Goal: Task Accomplishment & Management: Manage account settings

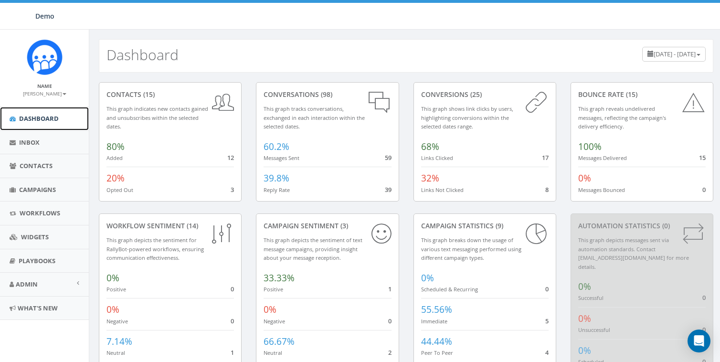
click at [31, 113] on link "Dashboard" at bounding box center [44, 118] width 89 height 23
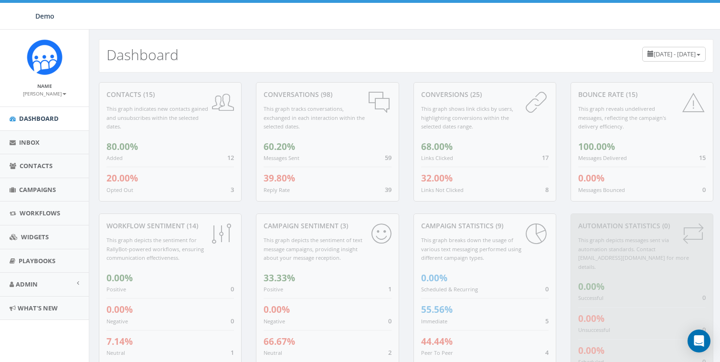
click at [41, 91] on small "[PERSON_NAME]" at bounding box center [44, 93] width 43 height 7
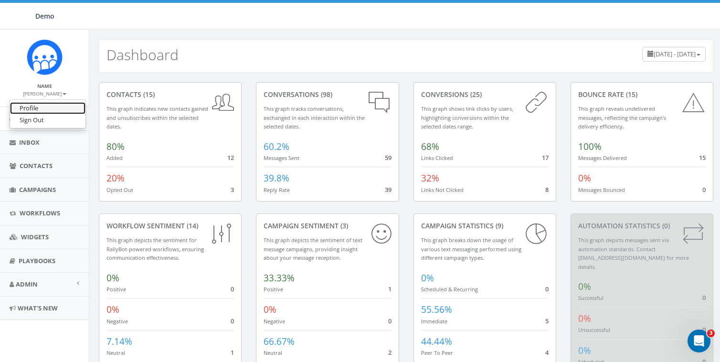
click at [40, 104] on link "Profile" at bounding box center [47, 108] width 75 height 12
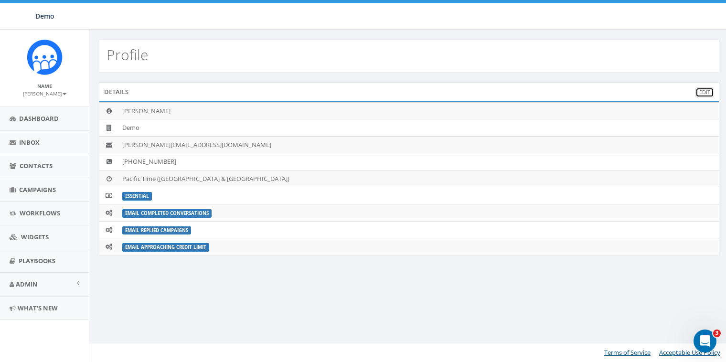
click at [708, 90] on link "Edit" at bounding box center [704, 92] width 19 height 10
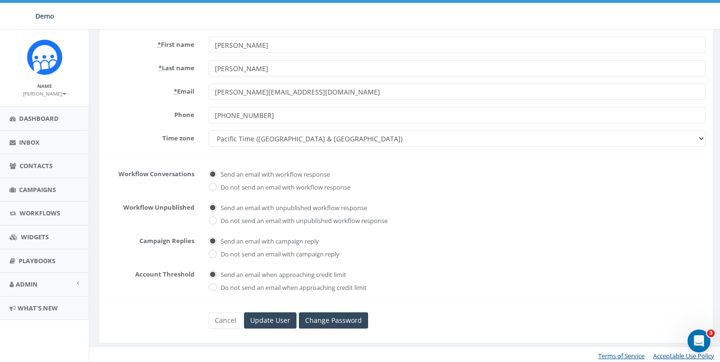
scroll to position [82, 0]
click at [119, 85] on label "* Email" at bounding box center [150, 89] width 102 height 12
click at [209, 85] on input "[PERSON_NAME][EMAIL_ADDRESS][DOMAIN_NAME]" at bounding box center [457, 91] width 497 height 16
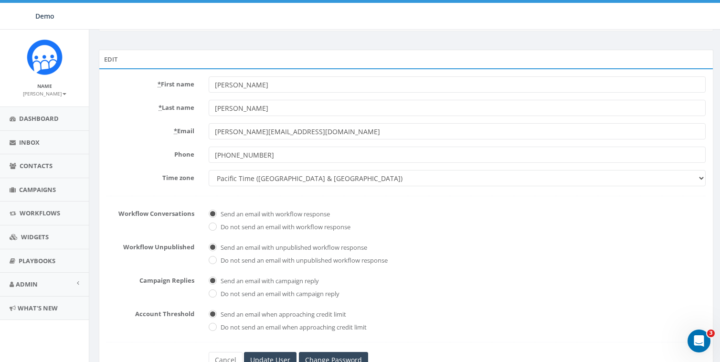
scroll to position [0, 0]
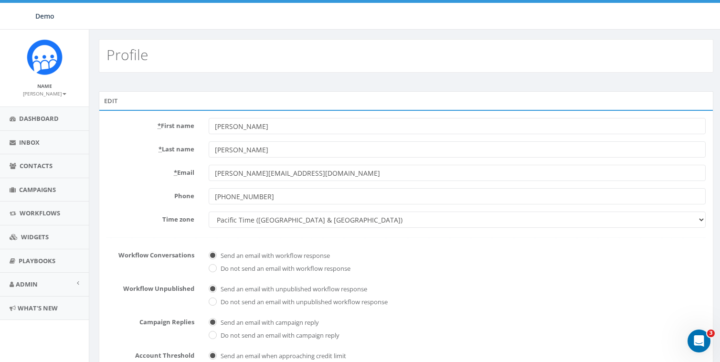
drag, startPoint x: 291, startPoint y: 78, endPoint x: 90, endPoint y: 103, distance: 203.1
click at [291, 78] on div "Edit * First name James * Last name Martin * Email james+demo@rallycorp.com Pho…" at bounding box center [406, 259] width 634 height 373
click at [437, 86] on div "Edit * First name James * Last name Martin * Email james+demo@rallycorp.com Pho…" at bounding box center [406, 259] width 634 height 373
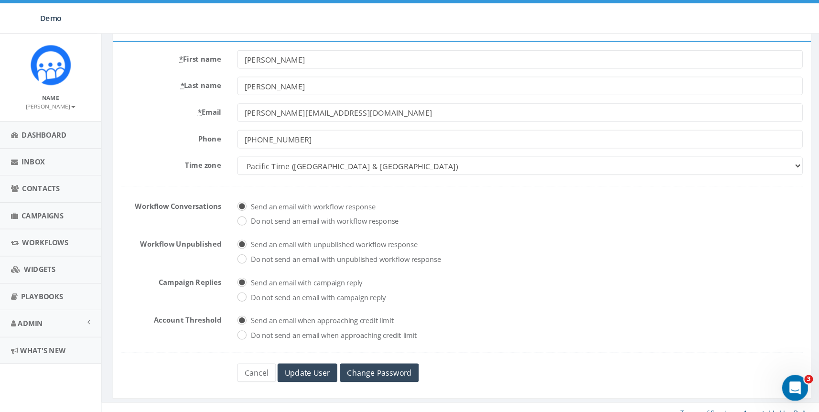
scroll to position [33, 0]
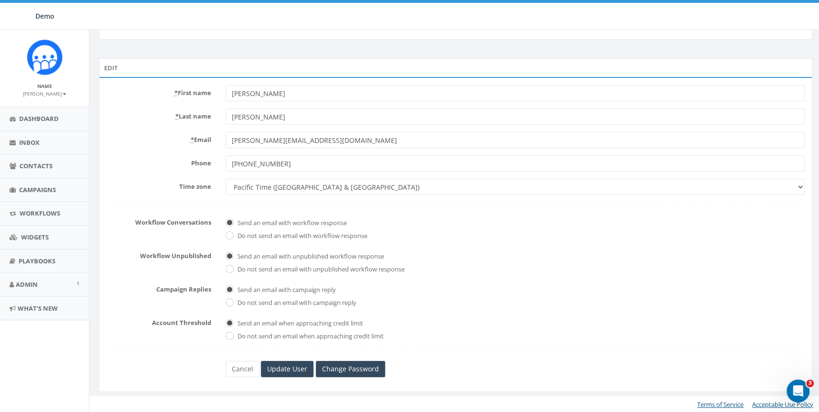
click at [441, 25] on div "Demo Demo Profile Sign Out 0.78 % of Available Amount Used You have used 0.78 %…" at bounding box center [409, 15] width 819 height 30
click at [185, 60] on div "Edit" at bounding box center [455, 67] width 713 height 19
drag, startPoint x: 261, startPoint y: 161, endPoint x: 320, endPoint y: 165, distance: 59.8
click at [320, 165] on input "+18582408837" at bounding box center [514, 163] width 579 height 16
type input "+18582402240"
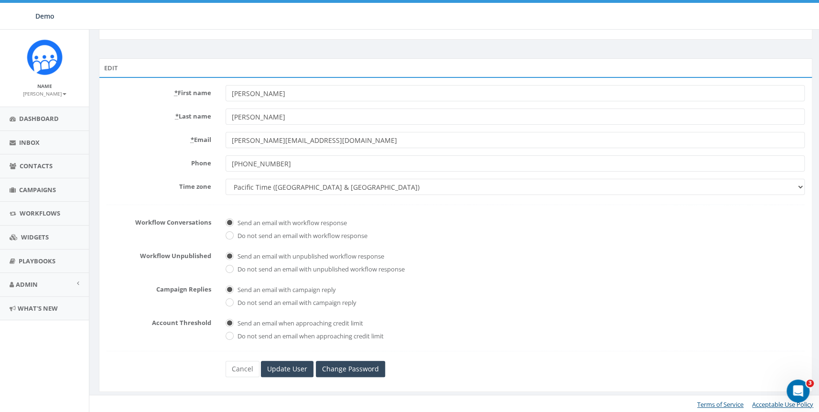
click at [249, 141] on input "james+demo@rallycorp.com" at bounding box center [514, 140] width 579 height 16
type input "james@rallycorp.com"
click at [152, 139] on label "* Email" at bounding box center [158, 138] width 119 height 12
click at [225, 139] on input "james@rallycorp.com" at bounding box center [514, 140] width 579 height 16
click at [296, 58] on div "Edit" at bounding box center [455, 67] width 713 height 19
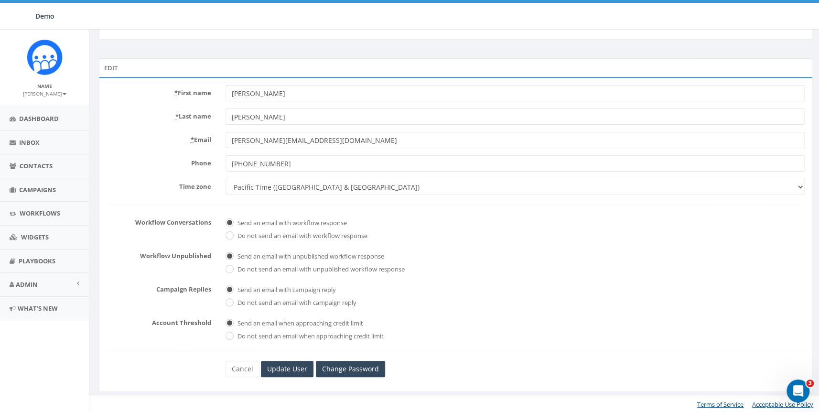
click at [238, 97] on input "James" at bounding box center [514, 93] width 579 height 16
click at [383, 49] on div "Edit * First name James * Last name Martin * Email james@rallycorp.com Phone +1…" at bounding box center [455, 226] width 732 height 373
click at [241, 95] on input "James" at bounding box center [514, 93] width 579 height 16
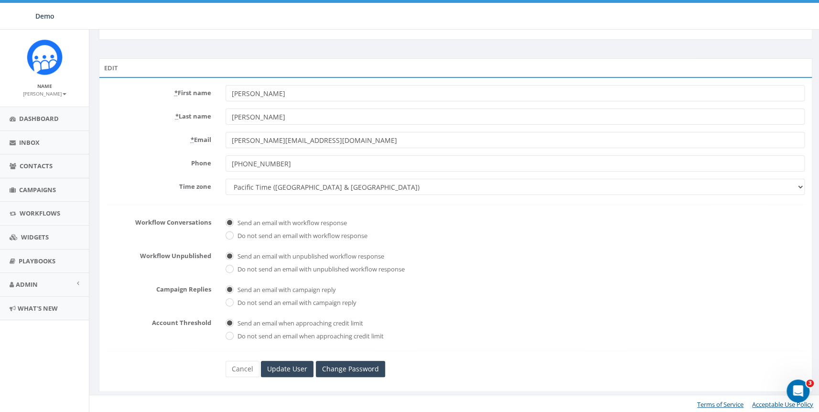
type input "Alex"
type input "M"
type input "Rains"
type input "April"
type input "april@demo.charity"
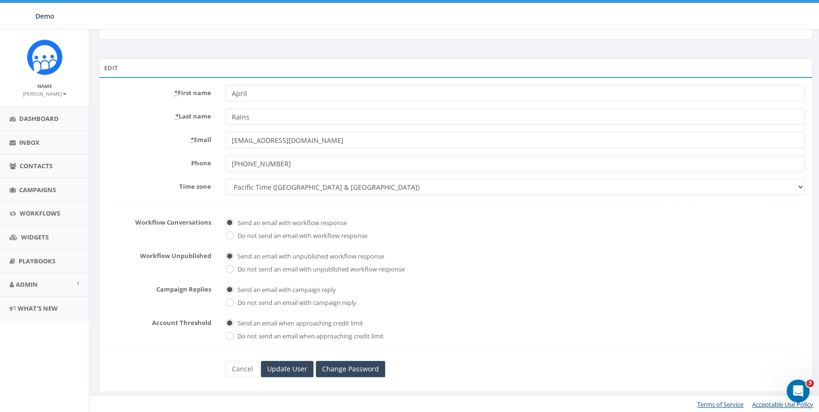
click at [142, 162] on label "Phone" at bounding box center [158, 161] width 119 height 12
click at [225, 162] on input "+18582402240" at bounding box center [514, 163] width 579 height 16
click at [142, 162] on label "Phone" at bounding box center [158, 161] width 119 height 12
click at [225, 162] on input "+18582402240" at bounding box center [514, 163] width 579 height 16
click at [260, 184] on select "Alaska America/Adak America/Anchorage America/Boise America/Detroit America/Ind…" at bounding box center [514, 187] width 579 height 16
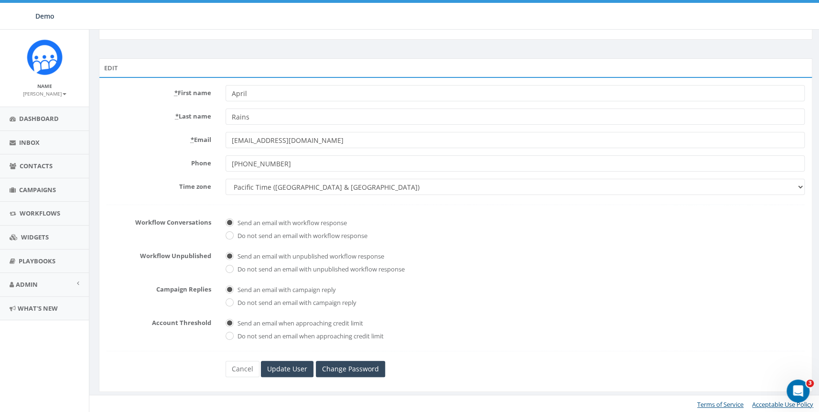
select select "Central Time (US & Canada)"
click at [225, 179] on select "Alaska America/Adak America/Anchorage America/Boise America/Detroit America/Ind…" at bounding box center [514, 187] width 579 height 16
click at [166, 146] on div "* Email april@demo.charity" at bounding box center [455, 140] width 712 height 16
click at [720, 282] on span "Send an email with campaign reply" at bounding box center [514, 287] width 579 height 13
click at [235, 362] on link "Cancel" at bounding box center [242, 369] width 34 height 16
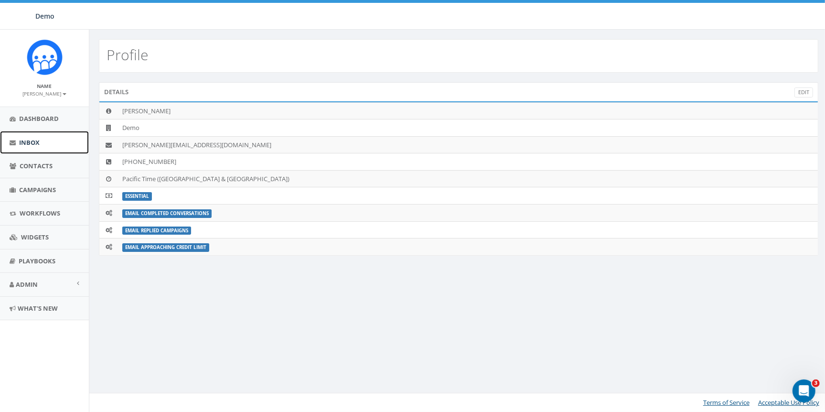
click at [23, 142] on span "Inbox" at bounding box center [29, 142] width 21 height 9
